Goal: Task Accomplishment & Management: Complete application form

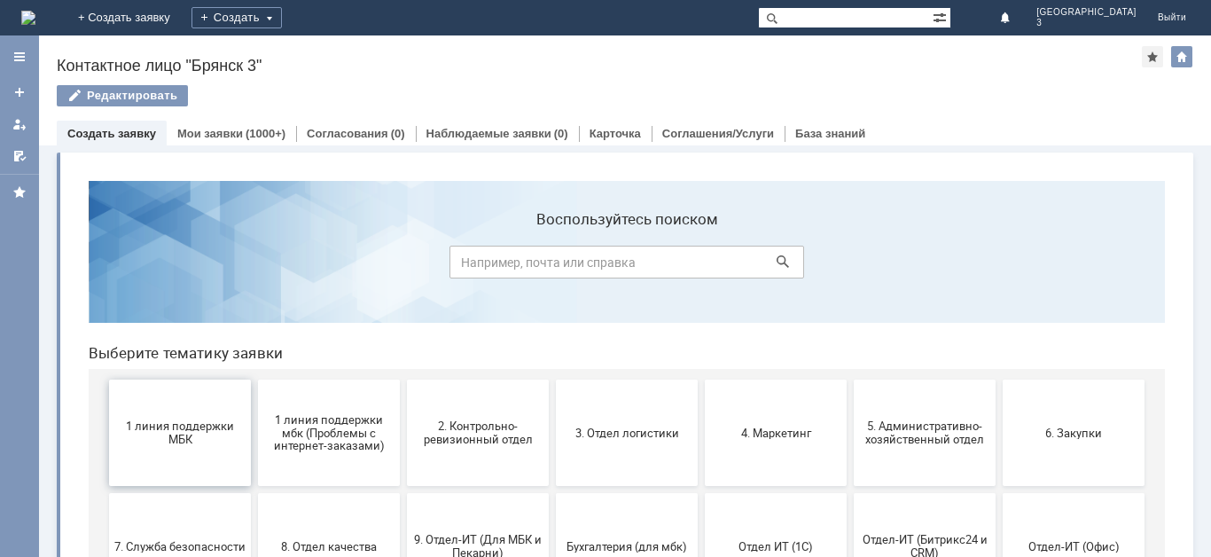
click at [183, 444] on span "1 линия поддержки МБК" at bounding box center [179, 432] width 131 height 27
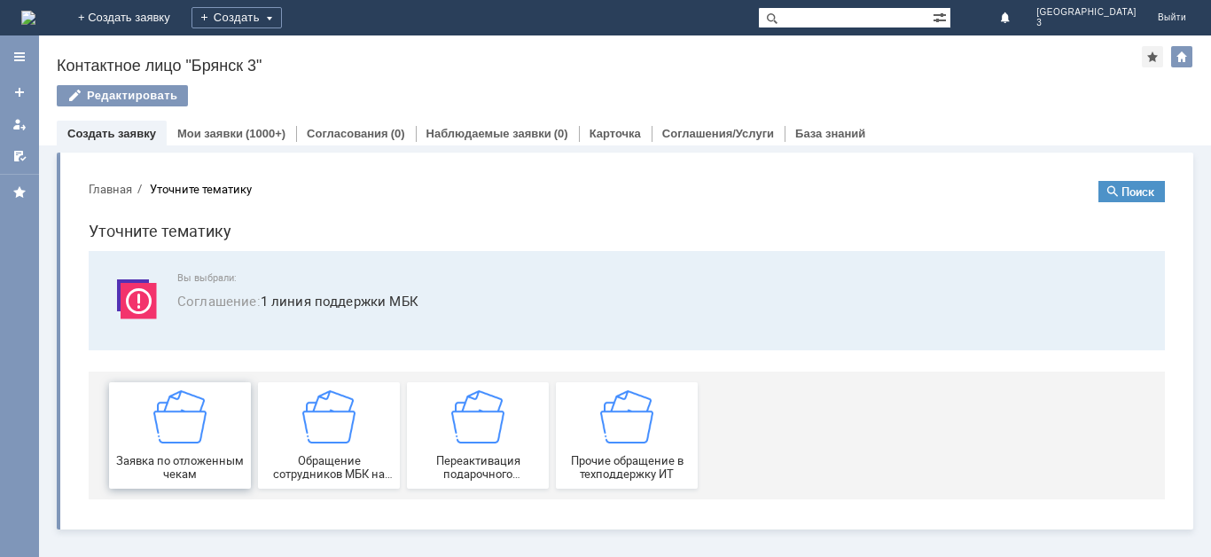
click at [204, 459] on span "Заявка по отложенным чекам" at bounding box center [179, 467] width 131 height 27
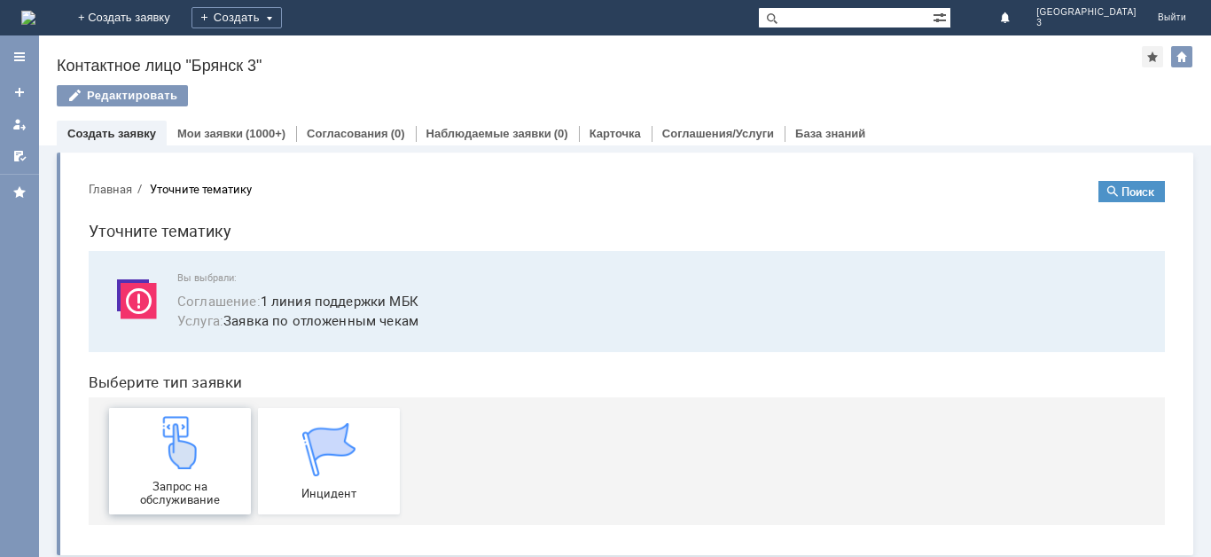
click at [195, 468] on img at bounding box center [179, 442] width 53 height 53
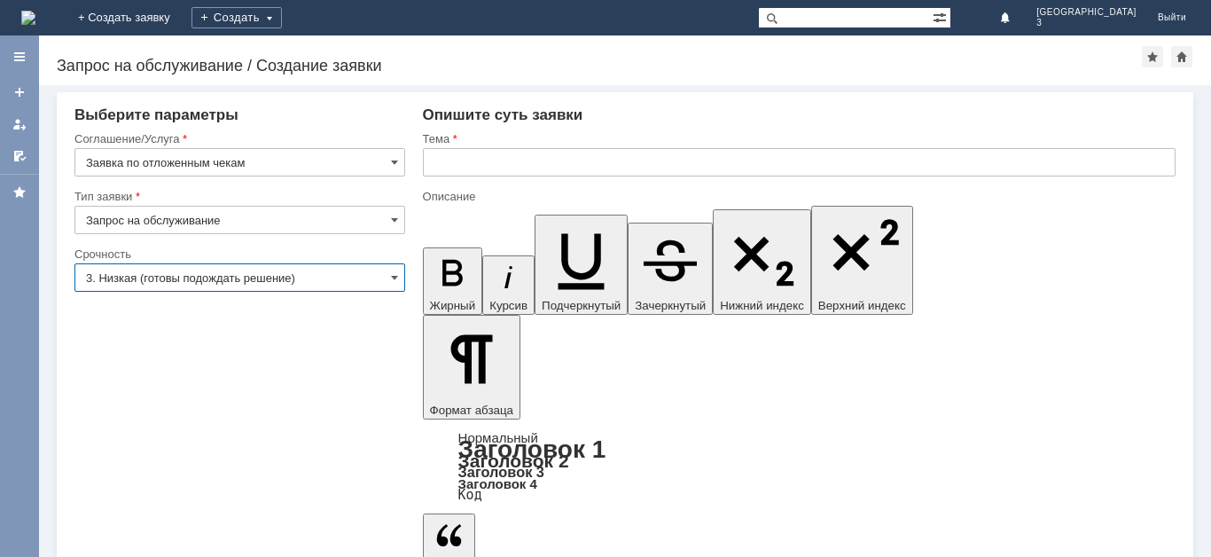
click at [339, 278] on input "3. Низкая (готовы подождать решение)" at bounding box center [239, 277] width 331 height 28
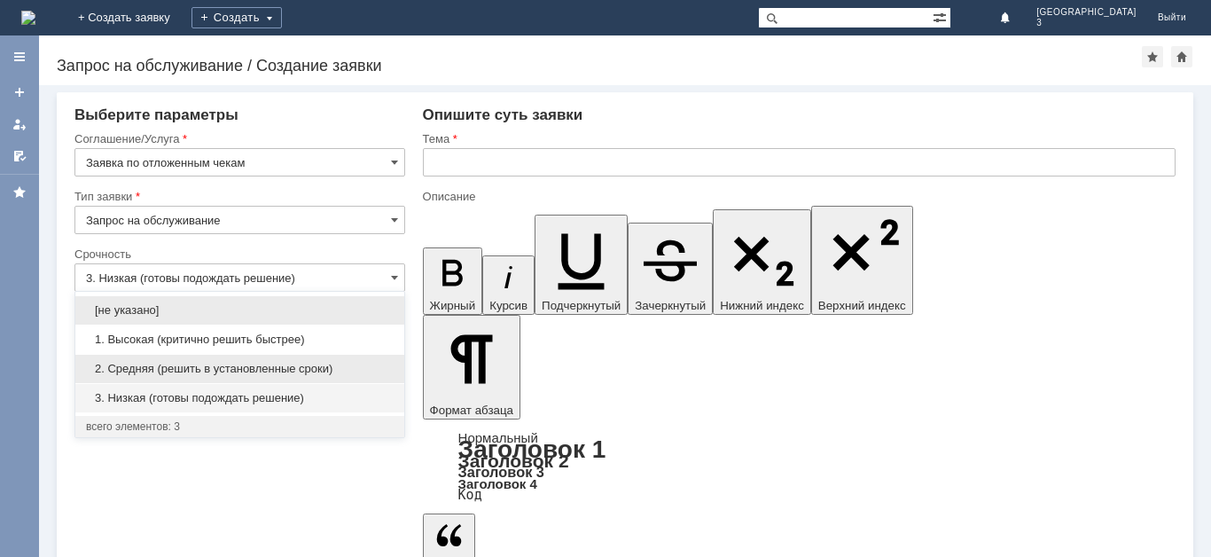
click at [255, 366] on span "2. Средняя (решить в установленные сроки)" at bounding box center [240, 369] width 308 height 14
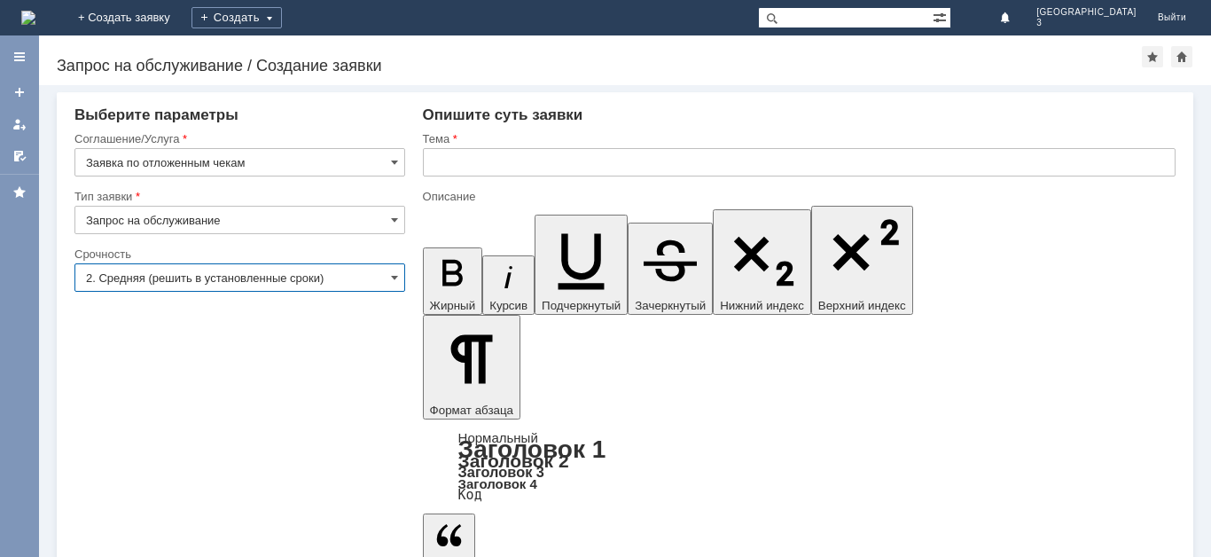
type input "2. Средняя (решить в установленные сроки)"
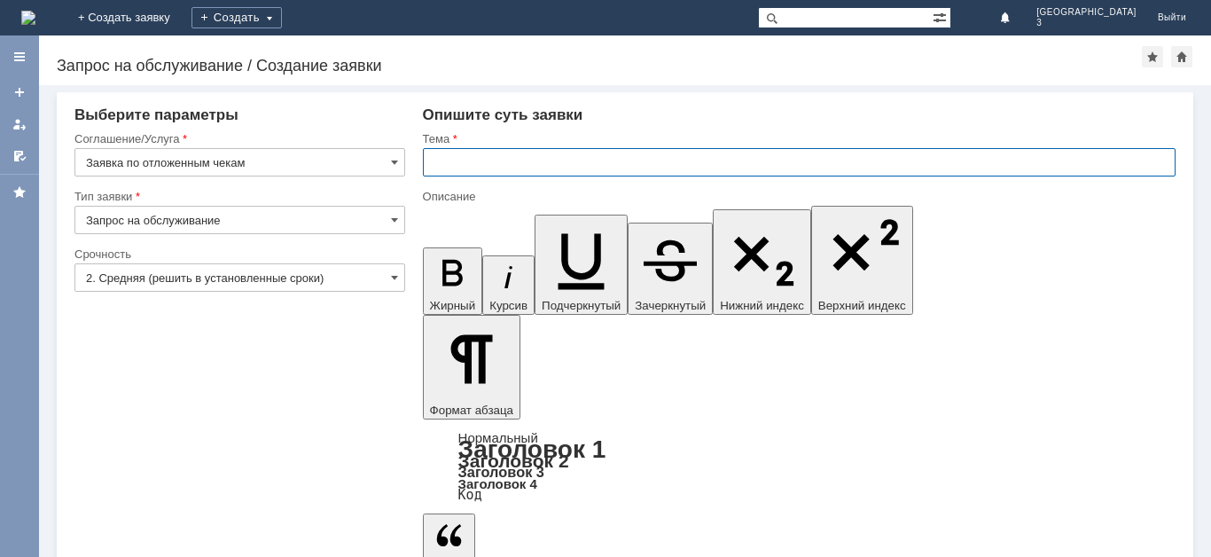
click at [483, 160] on input "text" at bounding box center [799, 162] width 753 height 28
type input "отл чек"
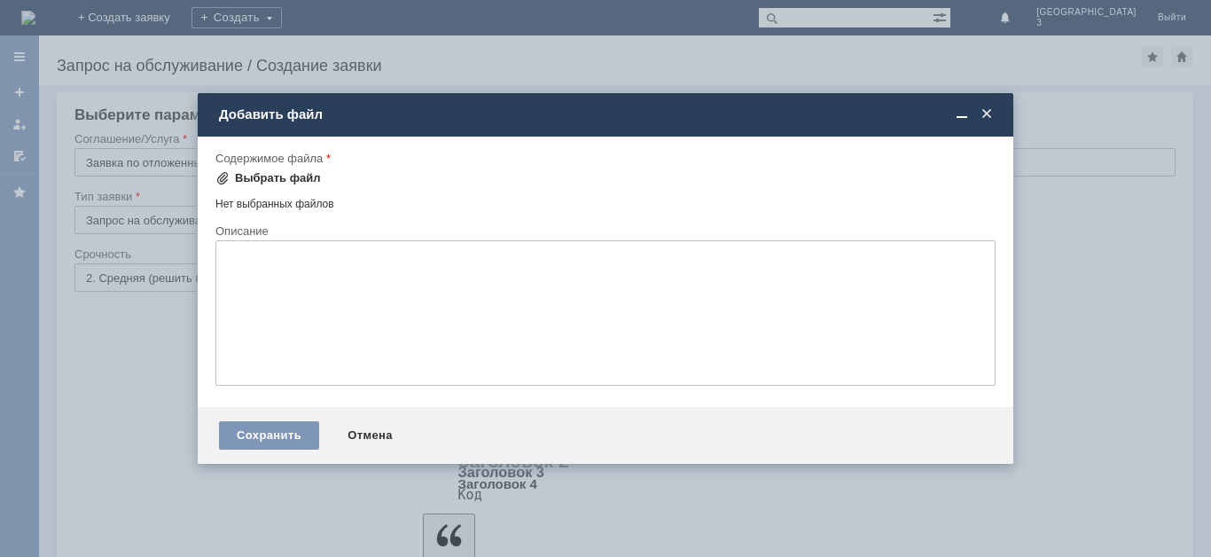
click at [224, 175] on span at bounding box center [222, 178] width 14 height 14
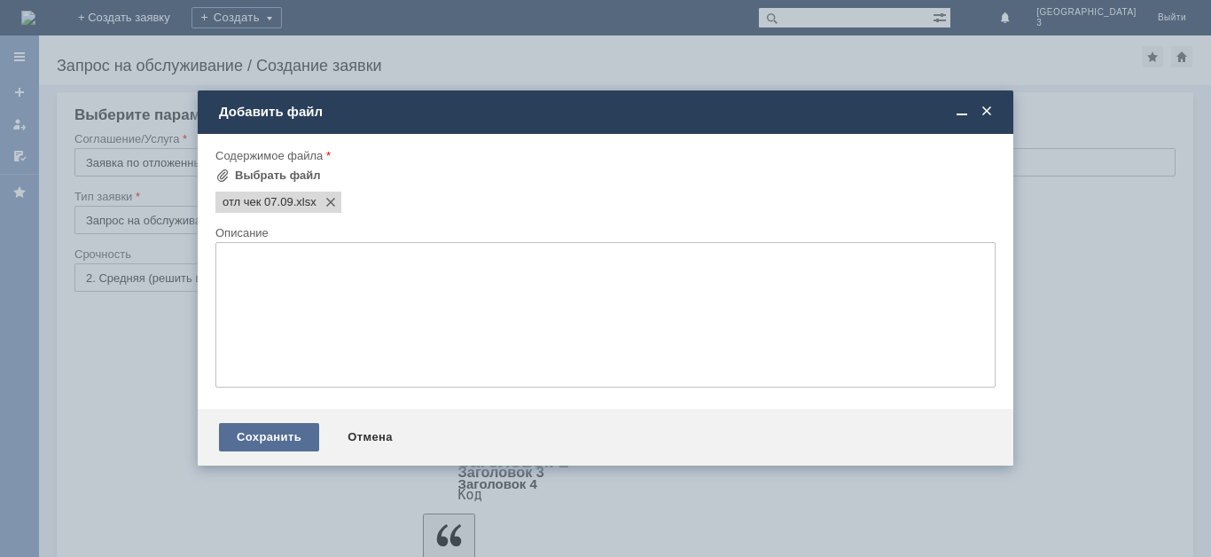
click at [273, 432] on div "Сохранить" at bounding box center [269, 437] width 100 height 28
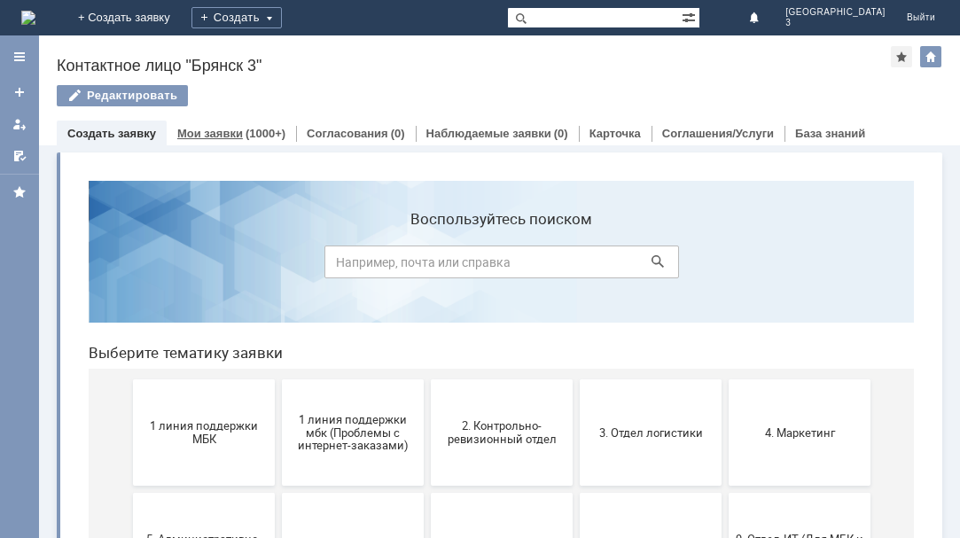
click at [223, 131] on link "Мои заявки" at bounding box center [210, 133] width 66 height 13
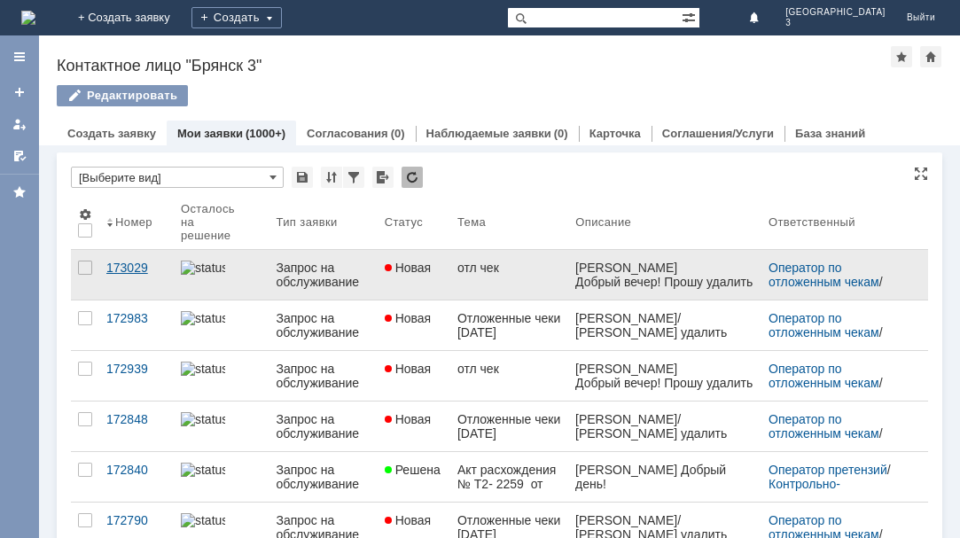
click at [133, 267] on div "173029" at bounding box center [136, 268] width 60 height 14
